Goal: Task Accomplishment & Management: Manage account settings

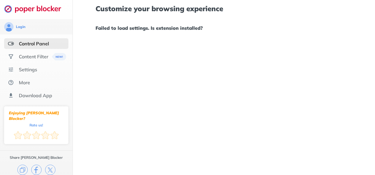
click at [40, 41] on div "Control Panel" at bounding box center [34, 44] width 30 height 6
click at [33, 71] on div "Settings" at bounding box center [28, 70] width 18 height 6
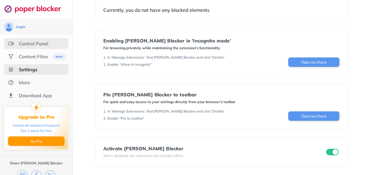
click at [40, 46] on div "Control Panel" at bounding box center [33, 44] width 29 height 6
